Goal: Transaction & Acquisition: Purchase product/service

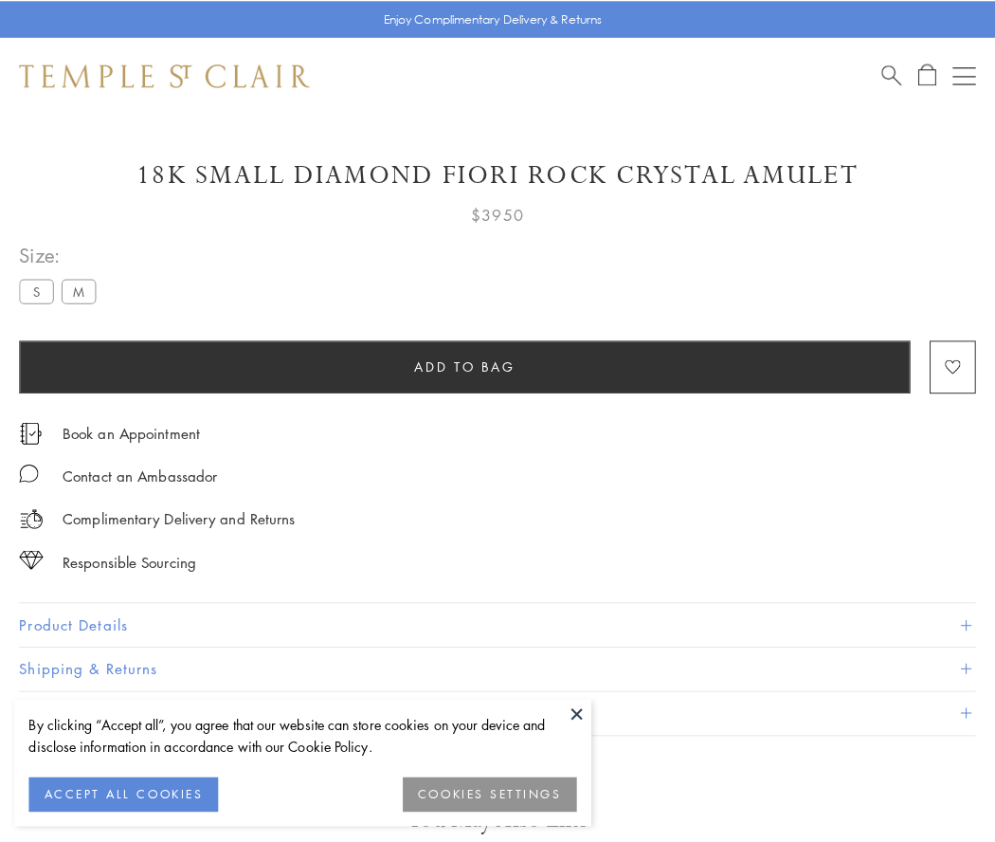
scroll to position [19, 0]
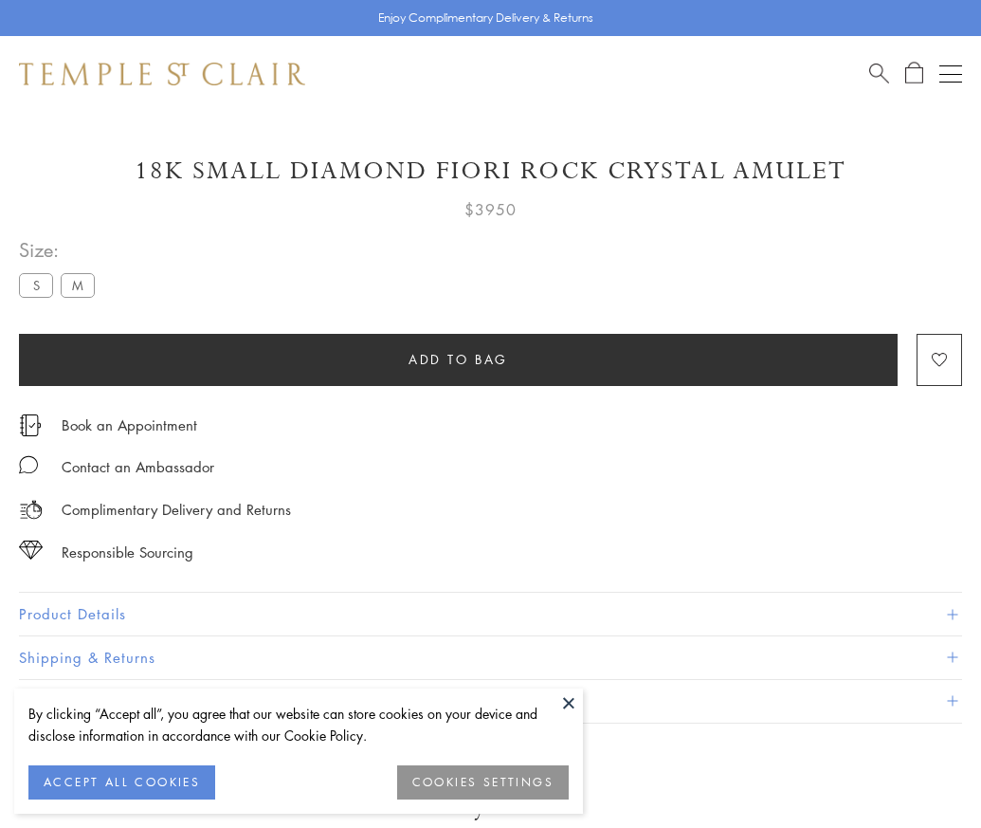
click at [458, 358] on span "Add to bag" at bounding box center [459, 359] width 100 height 21
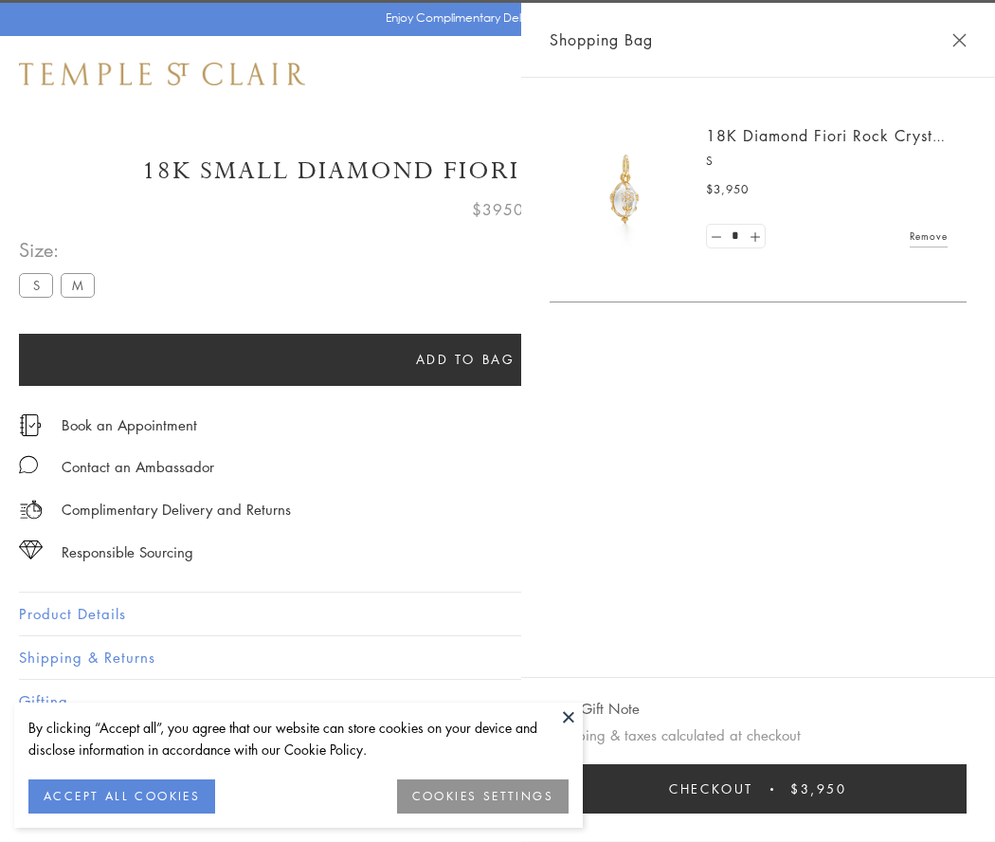
click at [949, 789] on button "Checkout $3,950" at bounding box center [758, 788] width 417 height 49
